Goal: Information Seeking & Learning: Learn about a topic

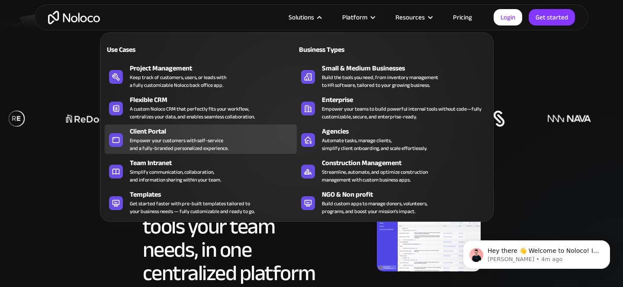
click at [149, 132] on div "Client Portal" at bounding box center [215, 131] width 171 height 10
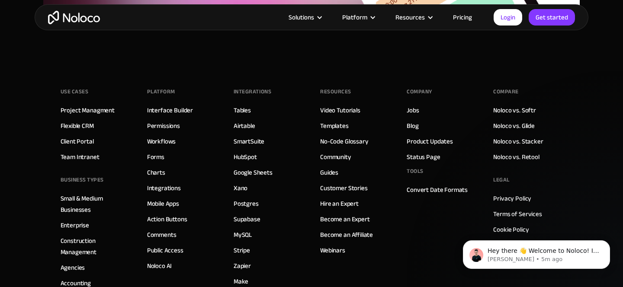
scroll to position [4791, 0]
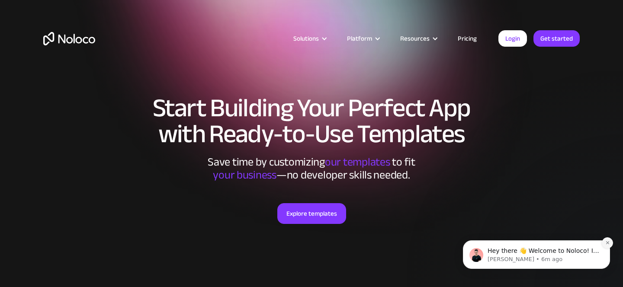
click at [606, 243] on icon "Dismiss notification" at bounding box center [607, 242] width 5 height 5
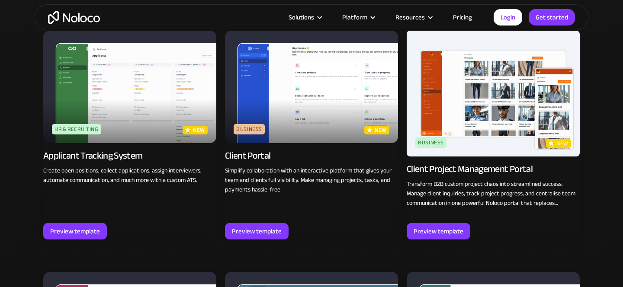
scroll to position [606, 0]
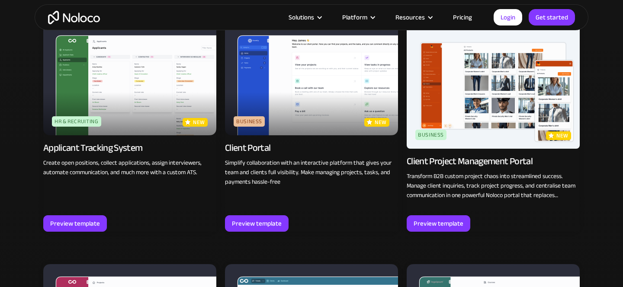
click at [313, 102] on img at bounding box center [311, 79] width 173 height 112
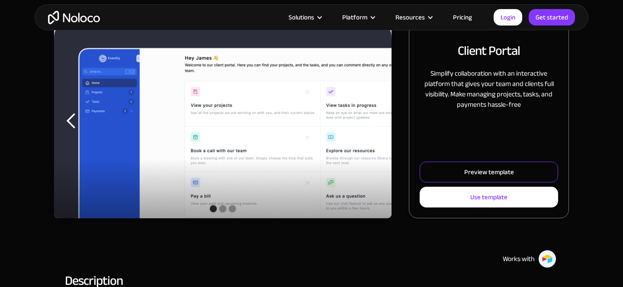
click at [463, 180] on link "Preview template" at bounding box center [488, 172] width 138 height 21
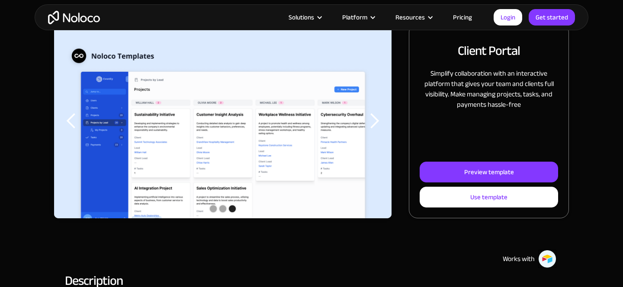
click at [466, 15] on link "Pricing" at bounding box center [462, 17] width 41 height 11
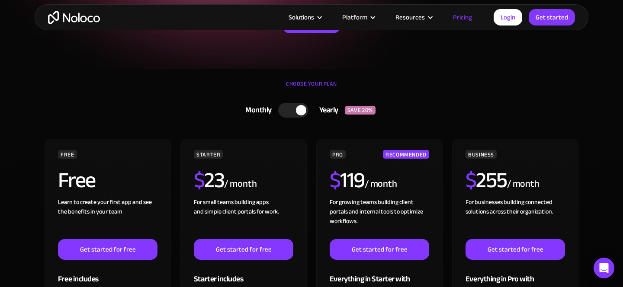
scroll to position [150, 0]
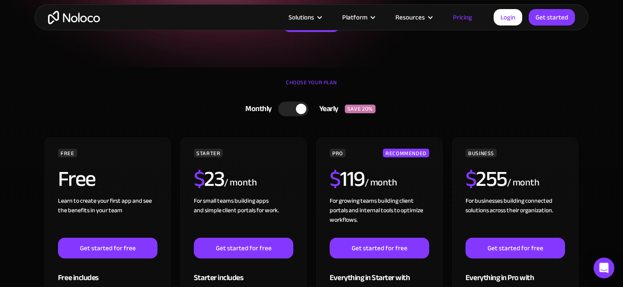
click at [285, 106] on div at bounding box center [293, 109] width 30 height 15
click at [301, 109] on div at bounding box center [296, 109] width 30 height 15
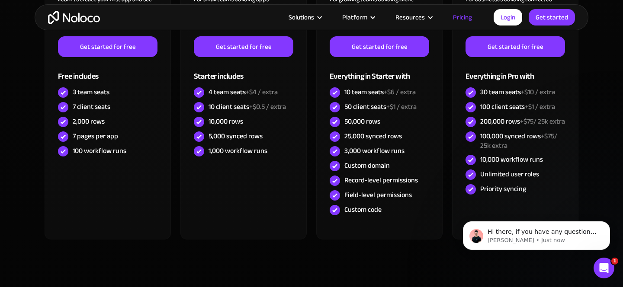
scroll to position [355, 0]
